Goal: Task Accomplishment & Management: Manage account settings

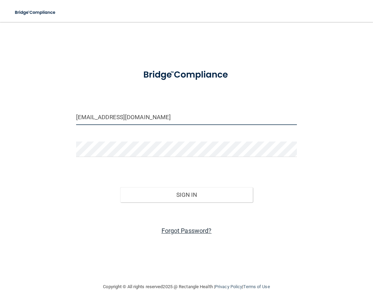
type input "[EMAIL_ADDRESS][DOMAIN_NAME]"
click at [170, 230] on link "Forgot Password?" at bounding box center [186, 230] width 50 height 7
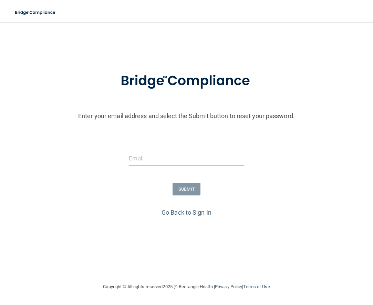
click at [144, 161] on input "email" at bounding box center [186, 158] width 115 height 15
type input "[EMAIL_ADDRESS][DOMAIN_NAME]"
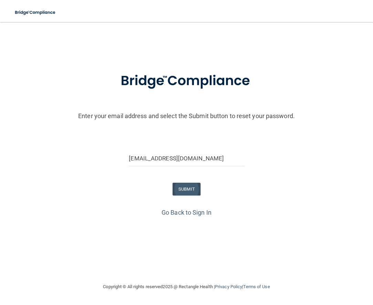
click at [181, 191] on button "SUBMIT" at bounding box center [186, 189] width 28 height 13
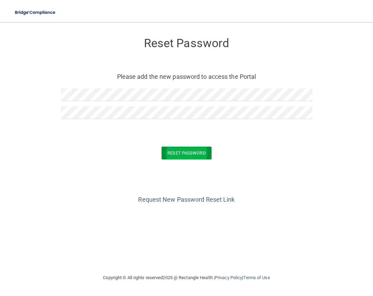
click at [185, 153] on button "Reset Password" at bounding box center [186, 153] width 50 height 13
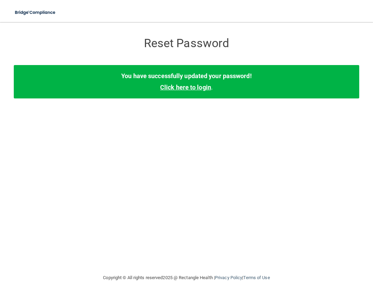
click at [193, 90] on link "Click here to login" at bounding box center [185, 87] width 51 height 7
